Goal: Information Seeking & Learning: Learn about a topic

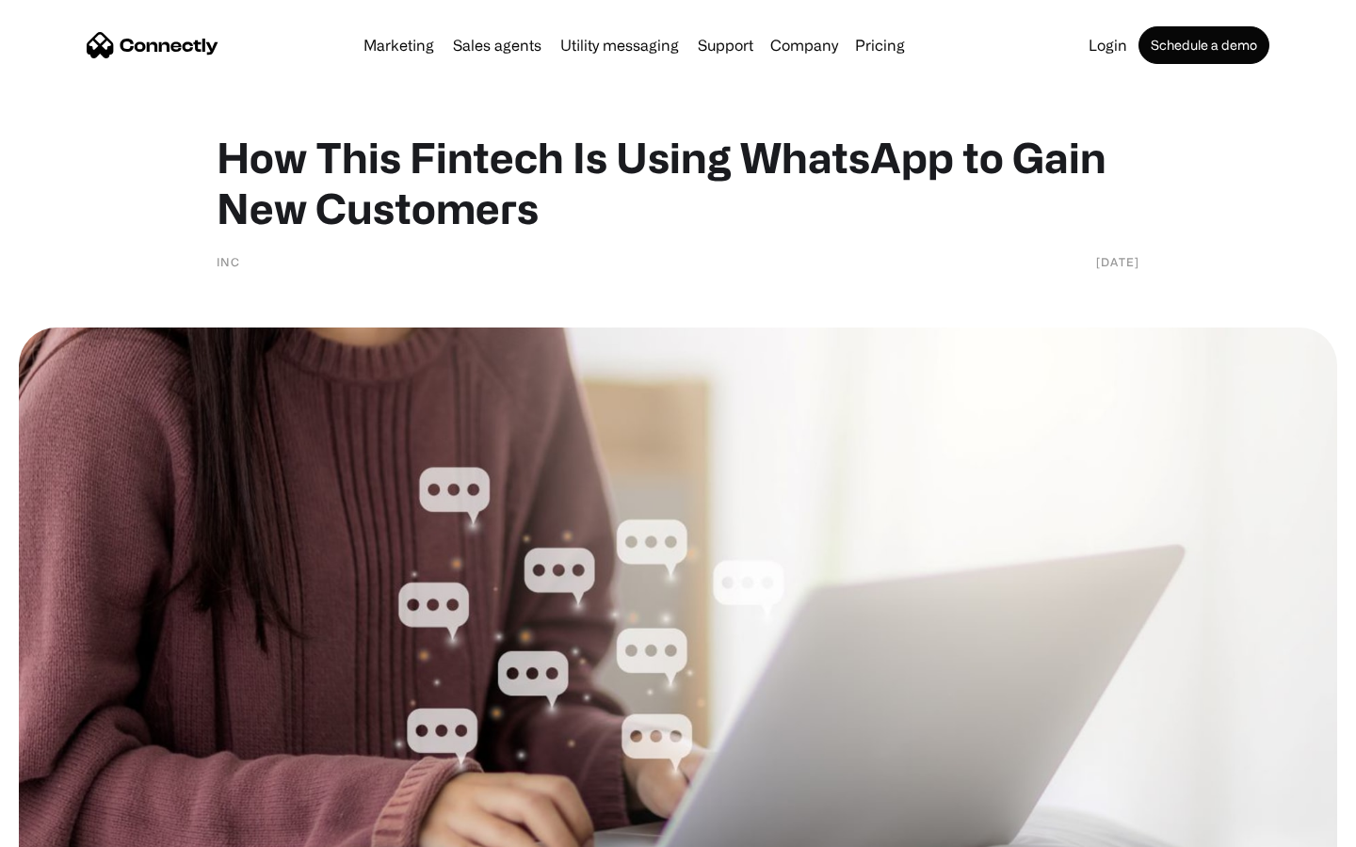
scroll to position [2578, 0]
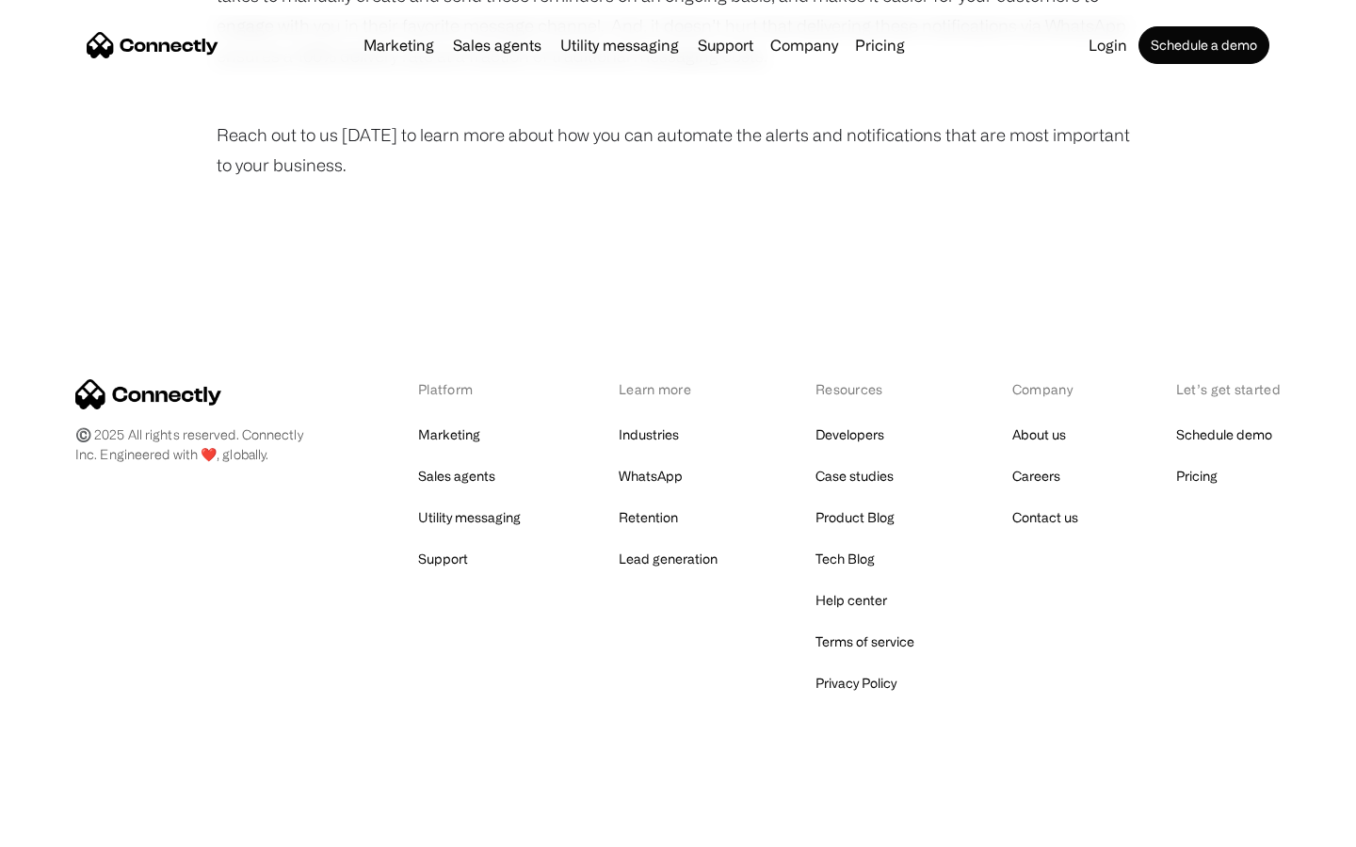
scroll to position [1266, 0]
